Goal: Complete application form

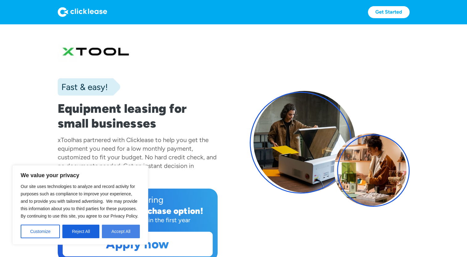
click at [122, 230] on button "Accept All" at bounding box center [121, 232] width 38 height 14
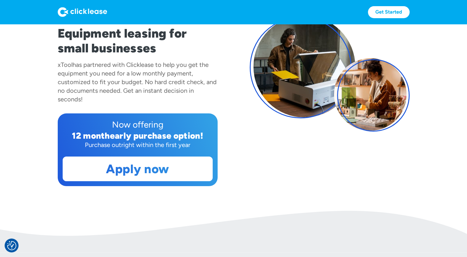
scroll to position [95, 0]
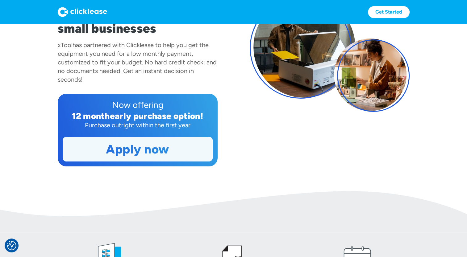
click at [133, 151] on link "Apply now" at bounding box center [137, 149] width 149 height 24
